Goal: Obtain resource: Download file/media

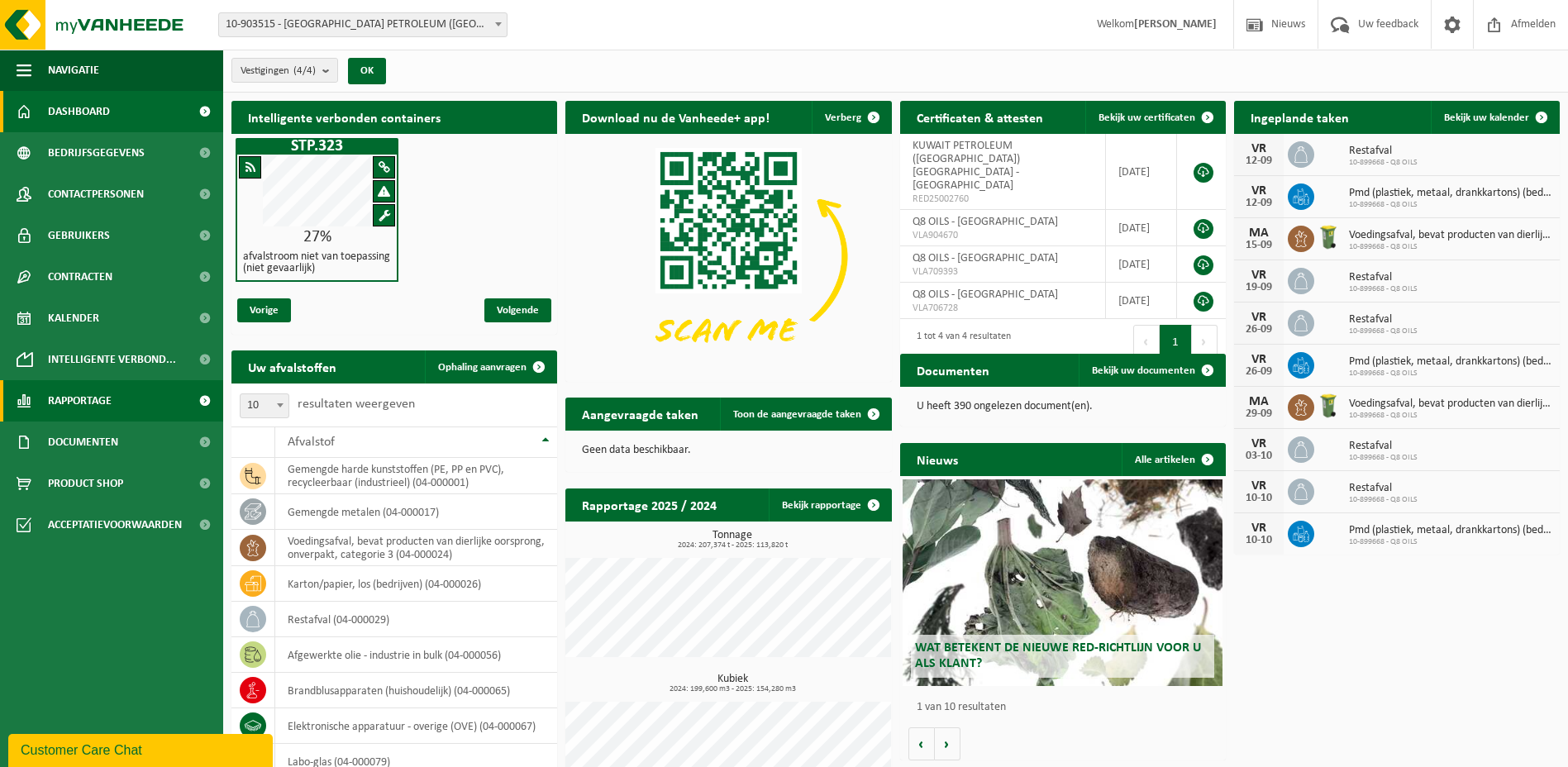
click at [65, 409] on span "Rapportage" at bounding box center [80, 401] width 64 height 41
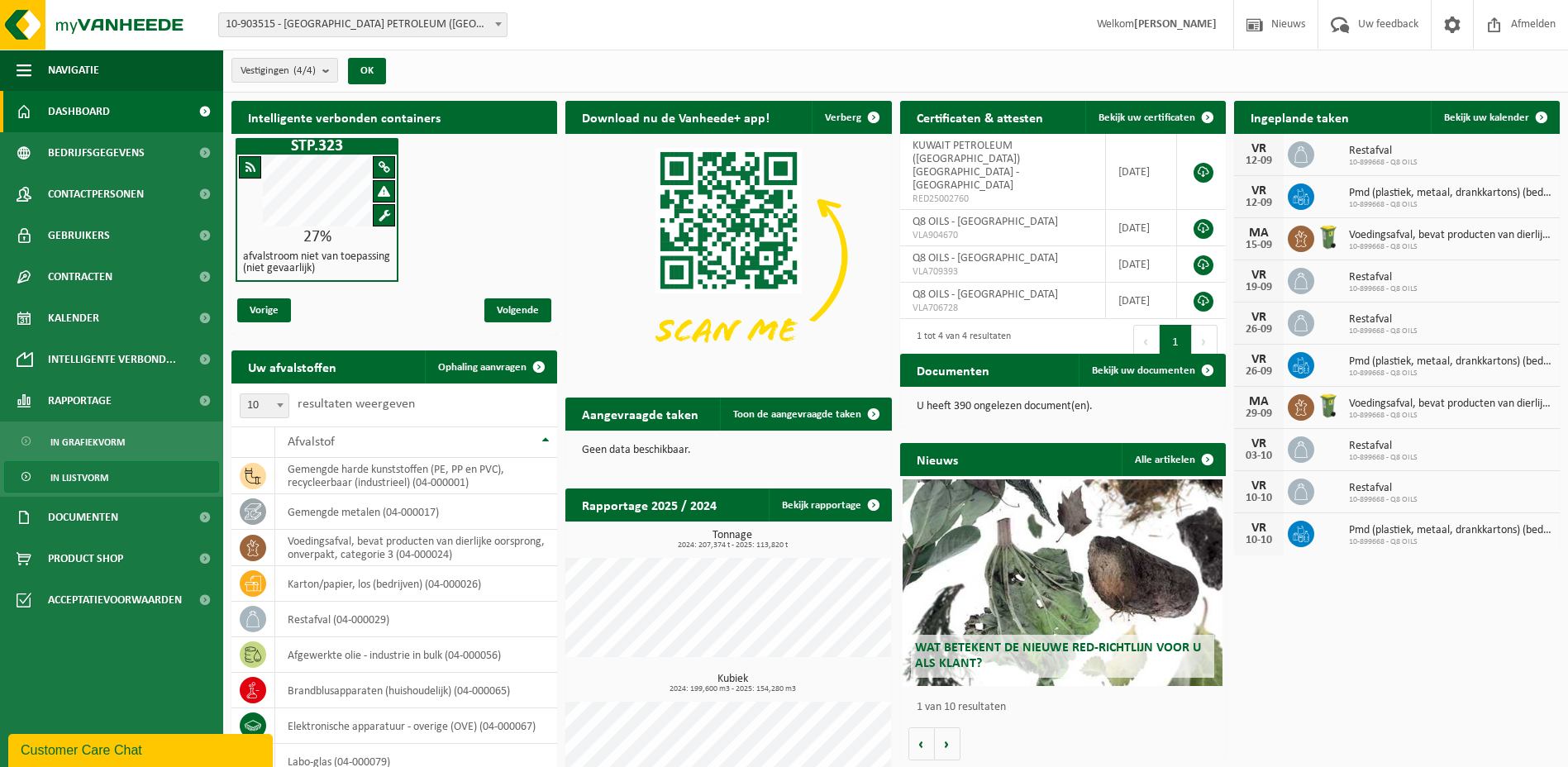
click at [76, 478] on span "In lijstvorm" at bounding box center [79, 478] width 58 height 31
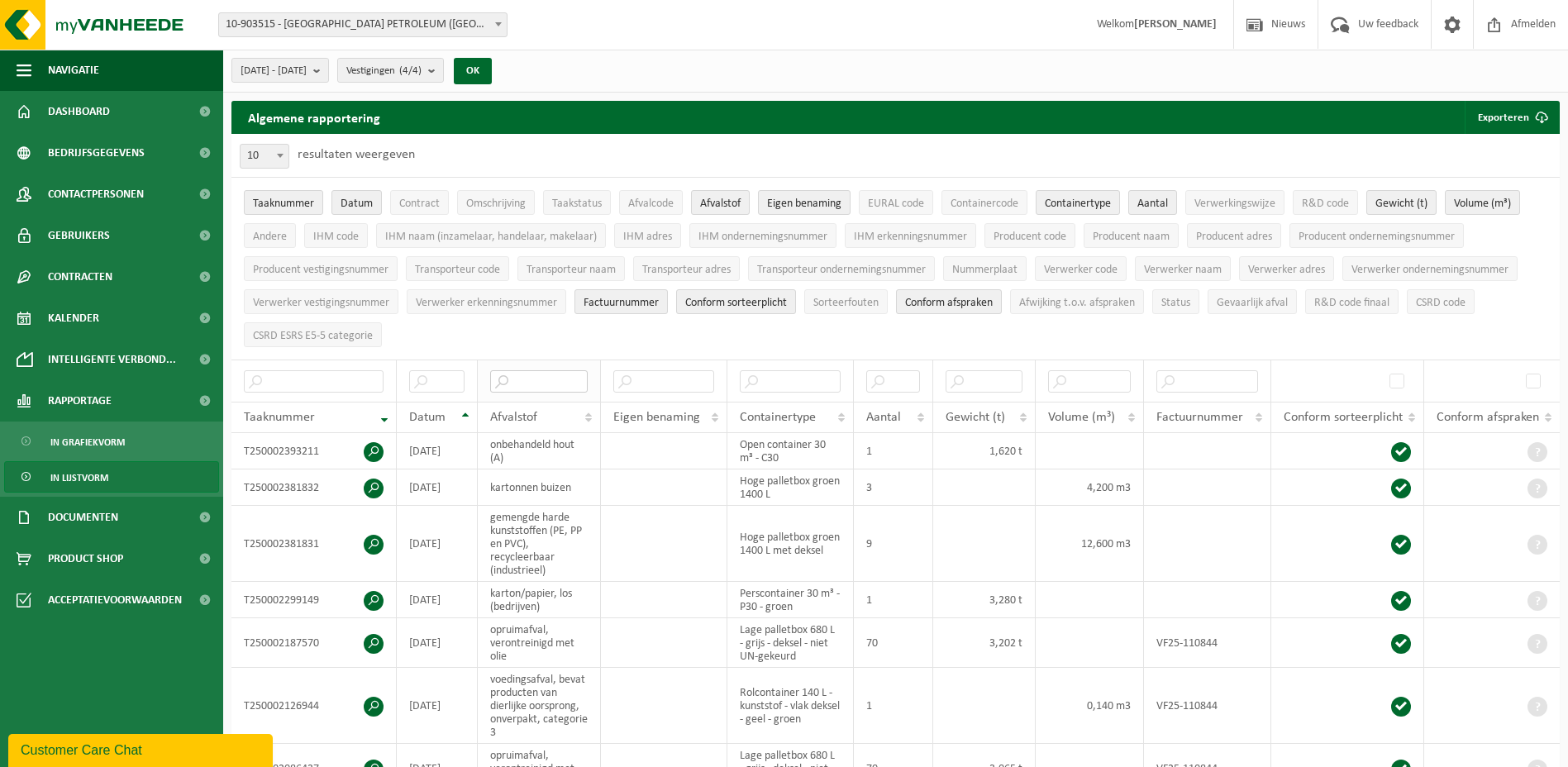
click at [568, 379] on input "text" at bounding box center [538, 381] width 98 height 22
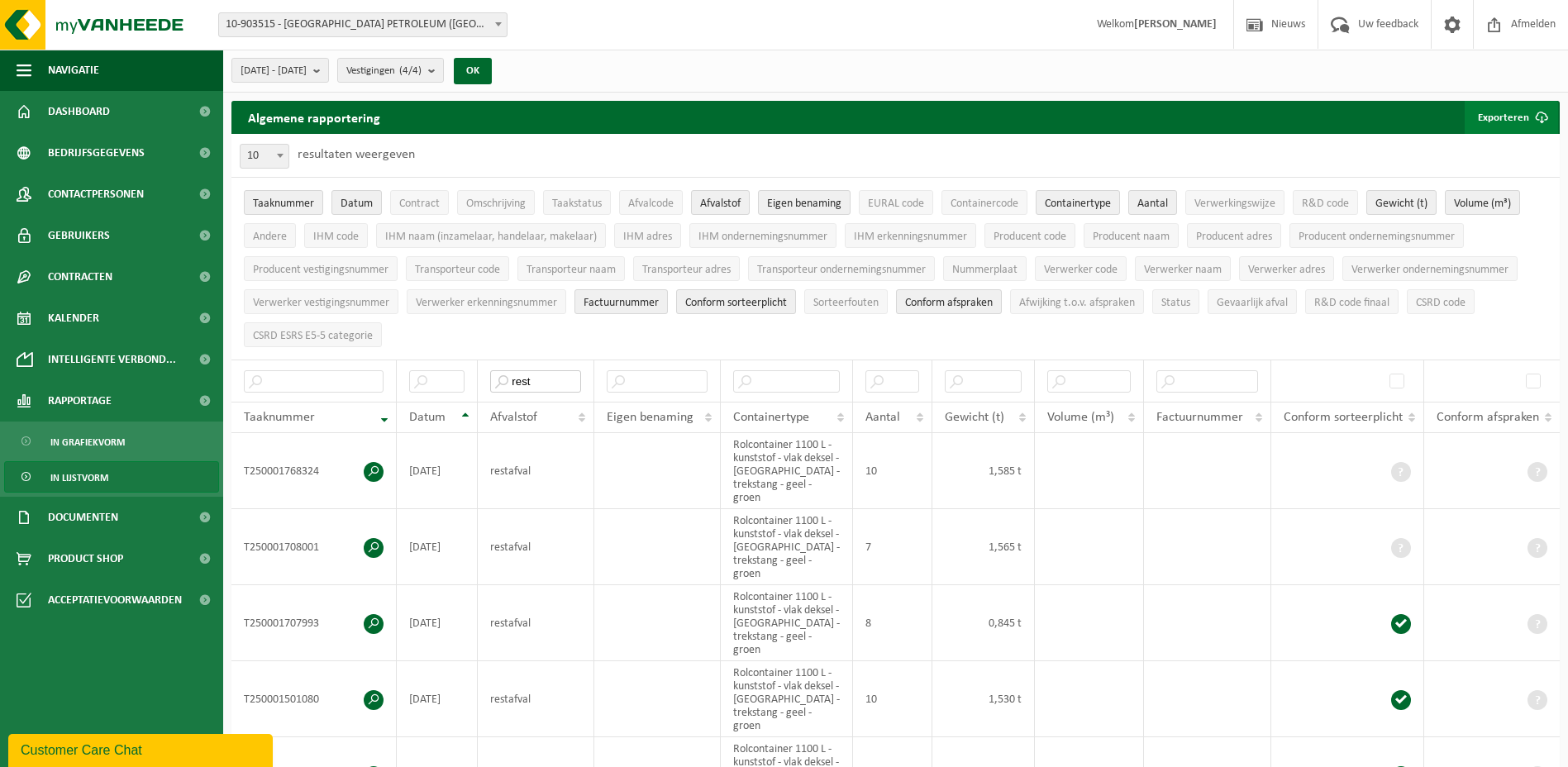
type input "rest"
click at [1485, 114] on button "Exporteren" at bounding box center [1511, 117] width 93 height 33
click at [1486, 146] on link "Enkel mijn selectie" at bounding box center [1482, 151] width 150 height 33
